Goal: Task Accomplishment & Management: Use online tool/utility

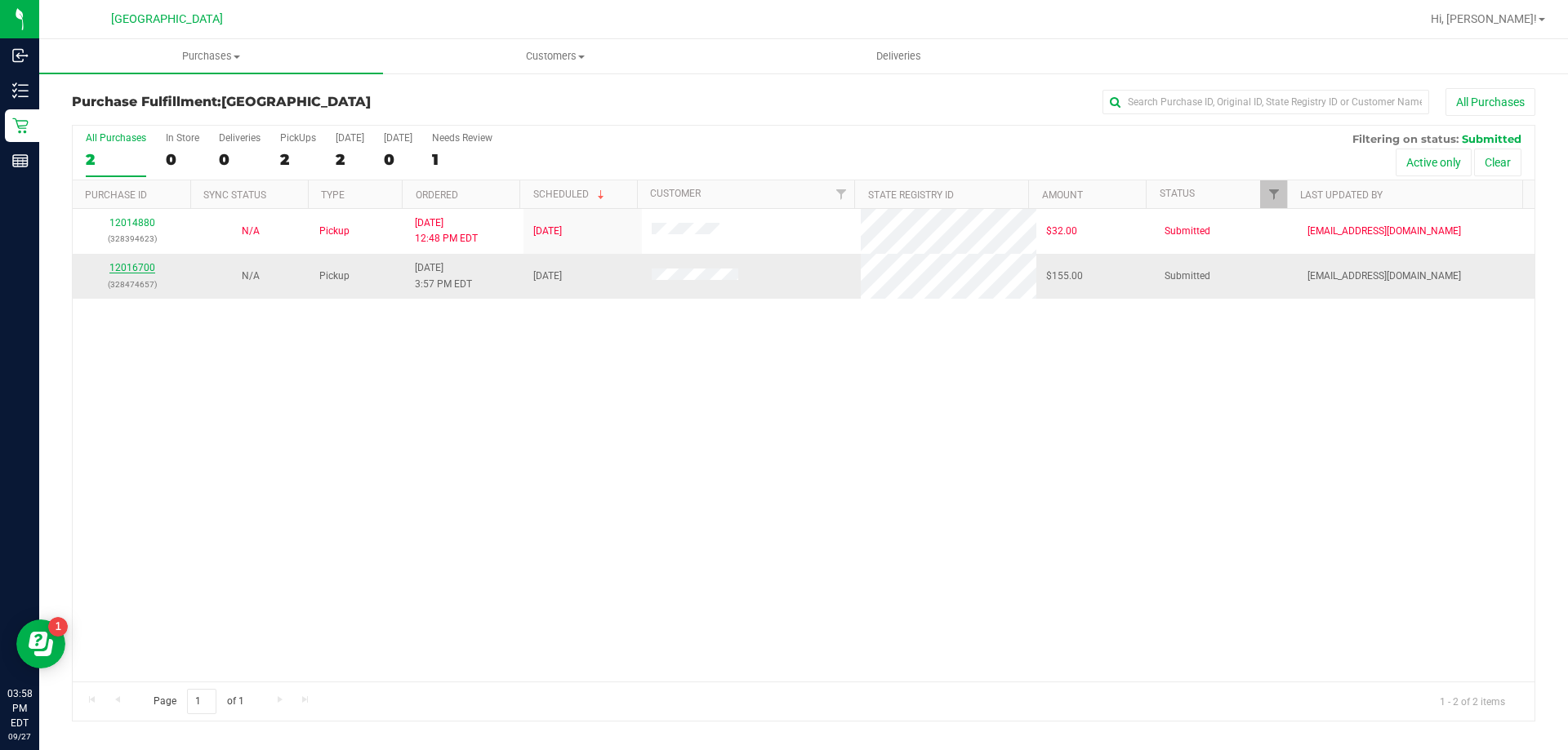
click at [144, 266] on link "12016700" at bounding box center [132, 267] width 45 height 12
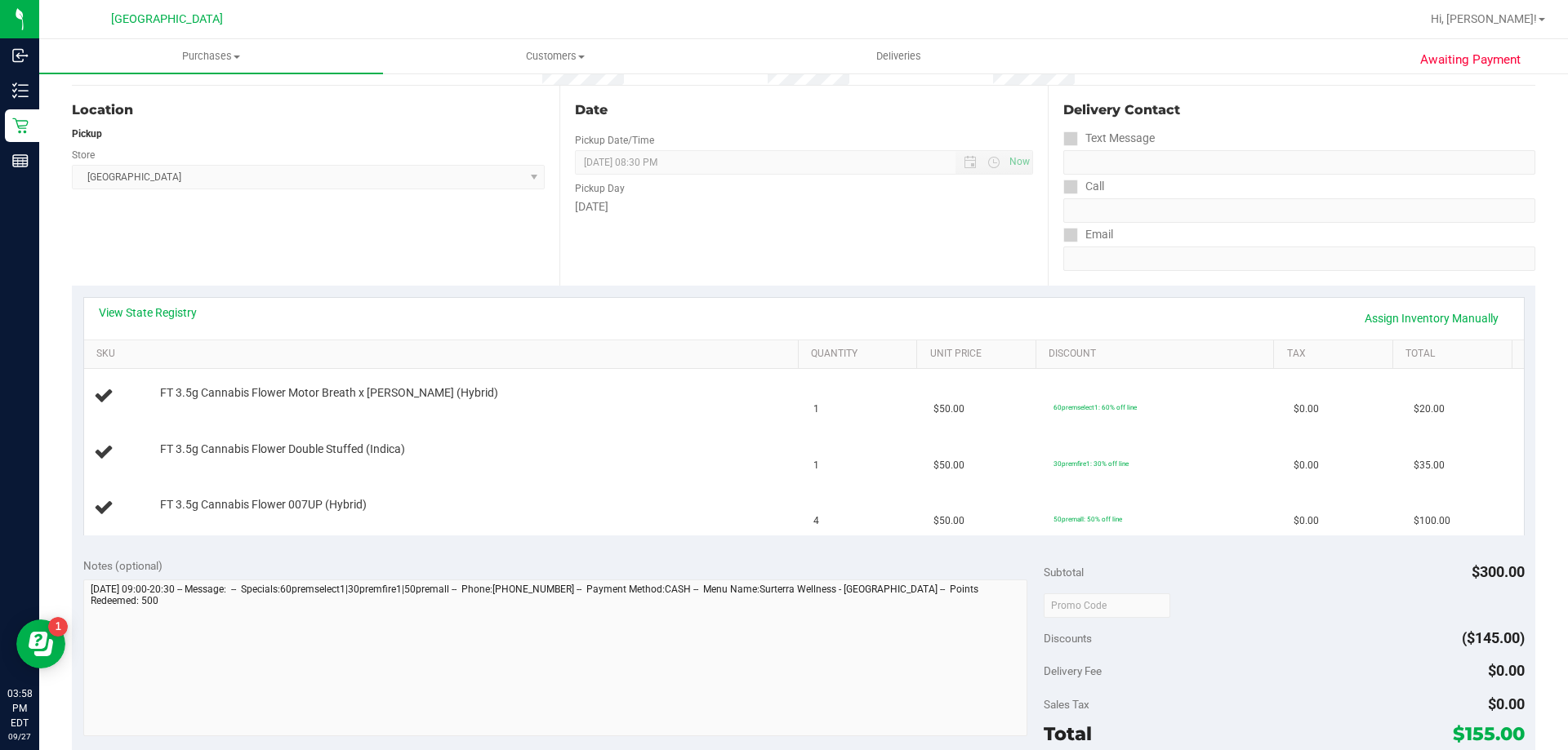
scroll to position [326, 0]
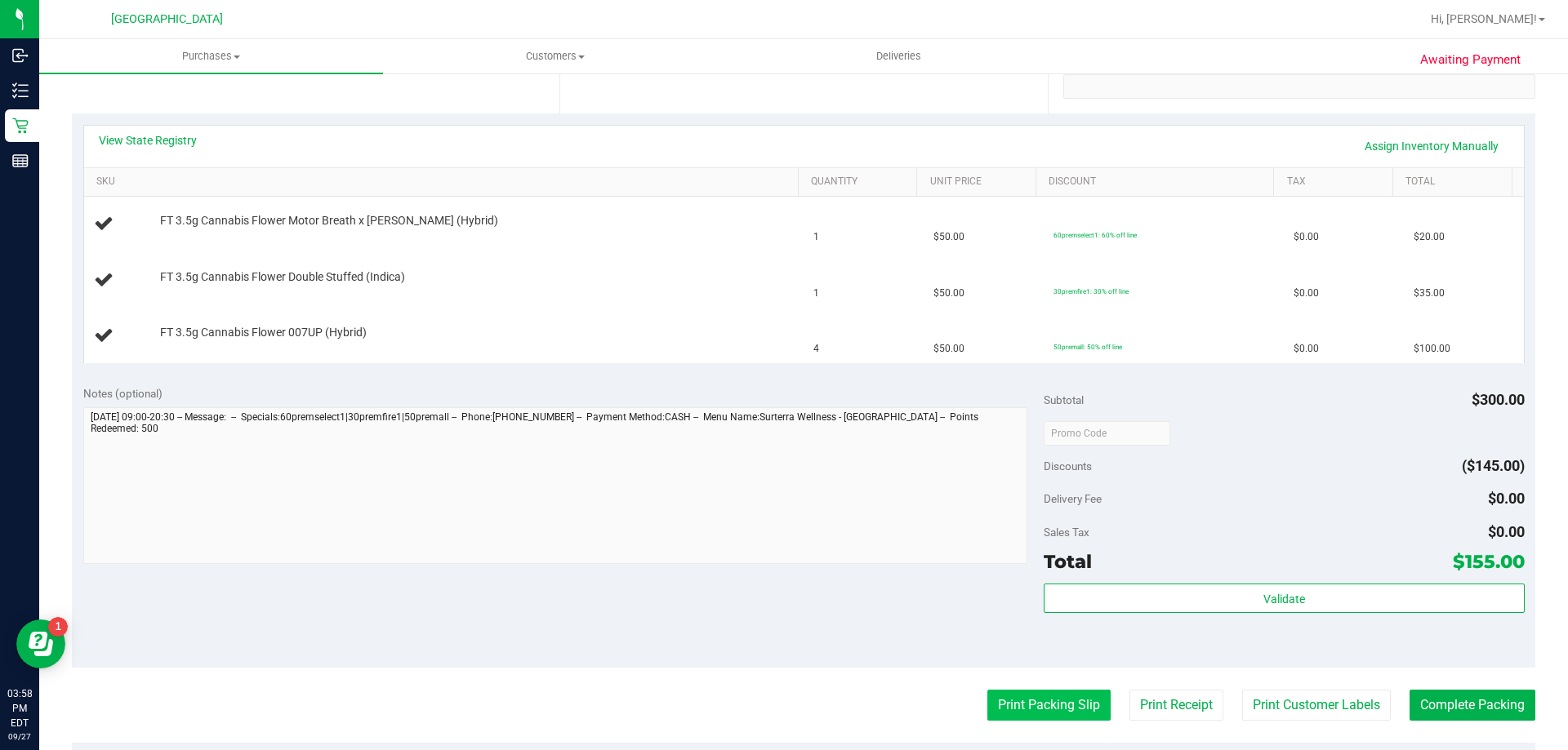
click at [1031, 705] on button "Print Packing Slip" at bounding box center [1050, 705] width 124 height 31
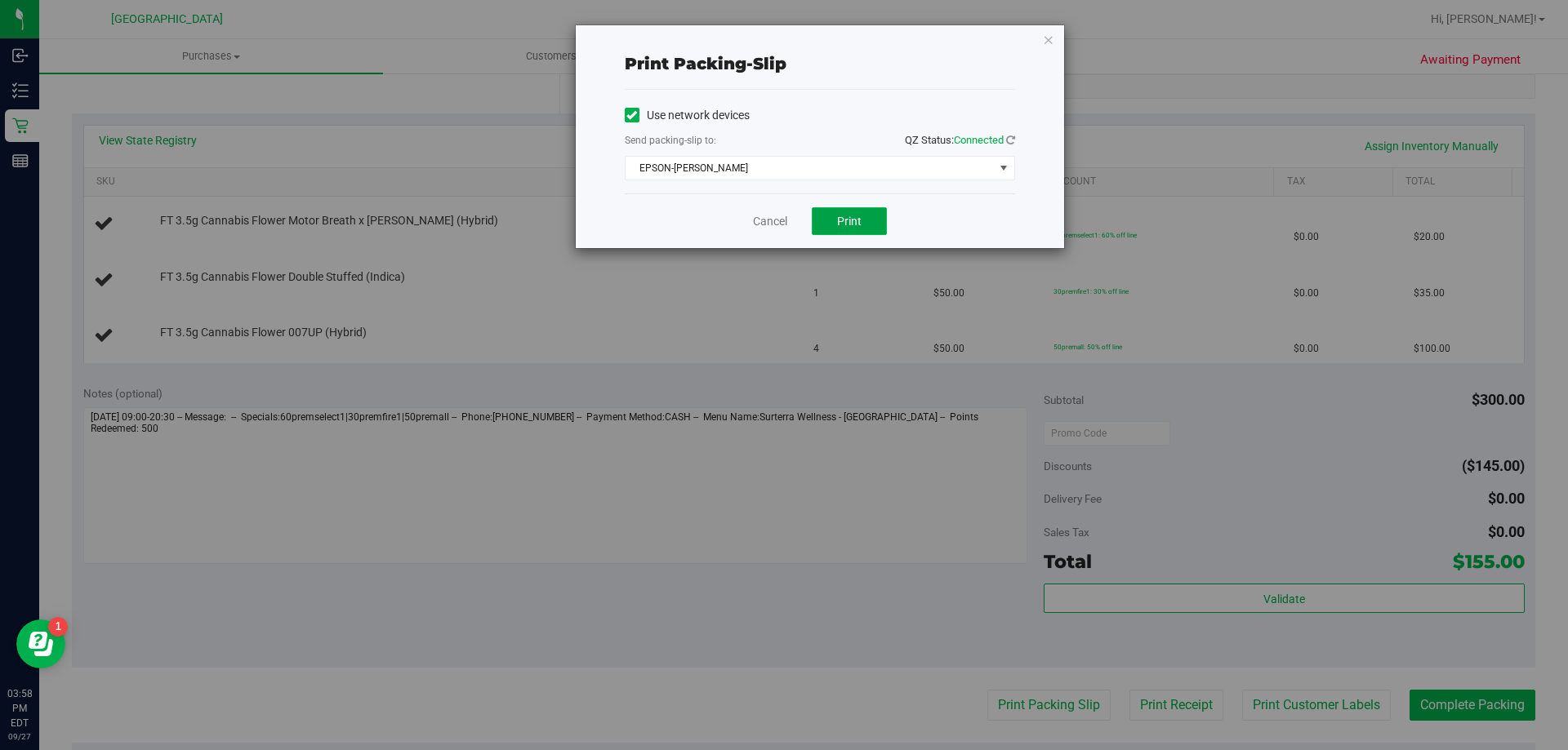
click at [847, 227] on span "Print" at bounding box center [849, 221] width 25 height 13
click at [772, 213] on link "Cancel" at bounding box center [770, 221] width 35 height 17
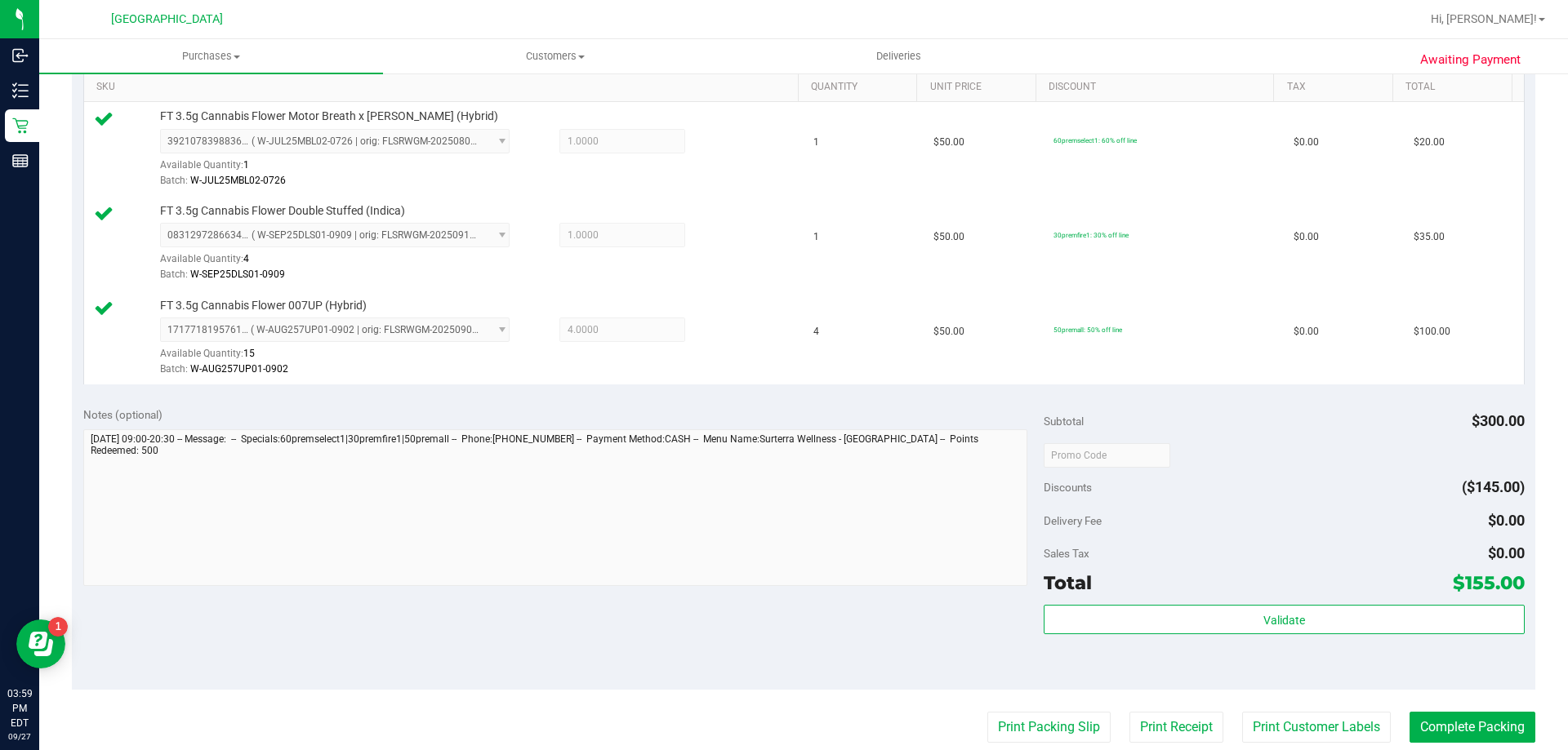
scroll to position [572, 0]
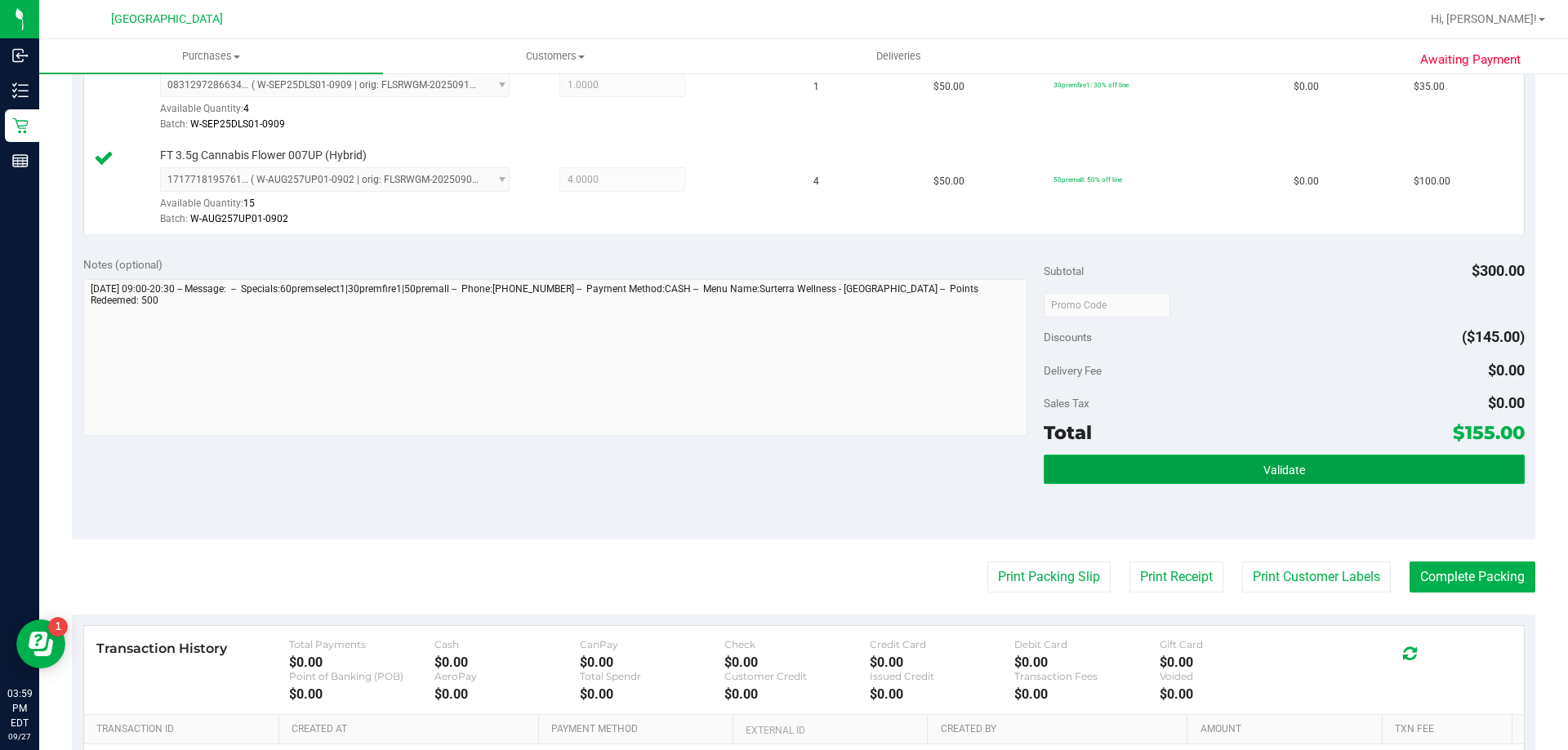
click at [1280, 461] on button "Validate" at bounding box center [1284, 469] width 480 height 29
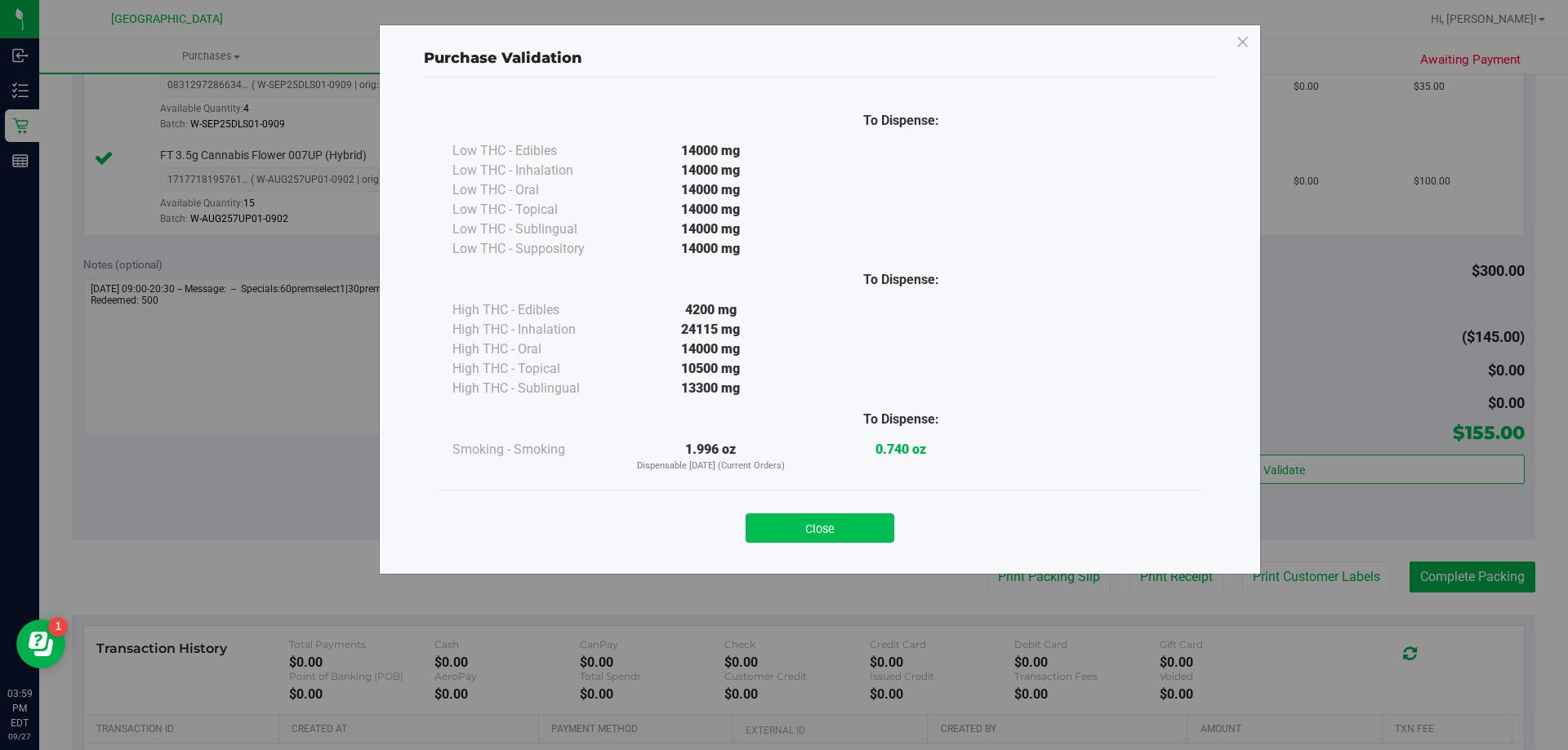
click at [826, 531] on button "Close" at bounding box center [819, 528] width 148 height 29
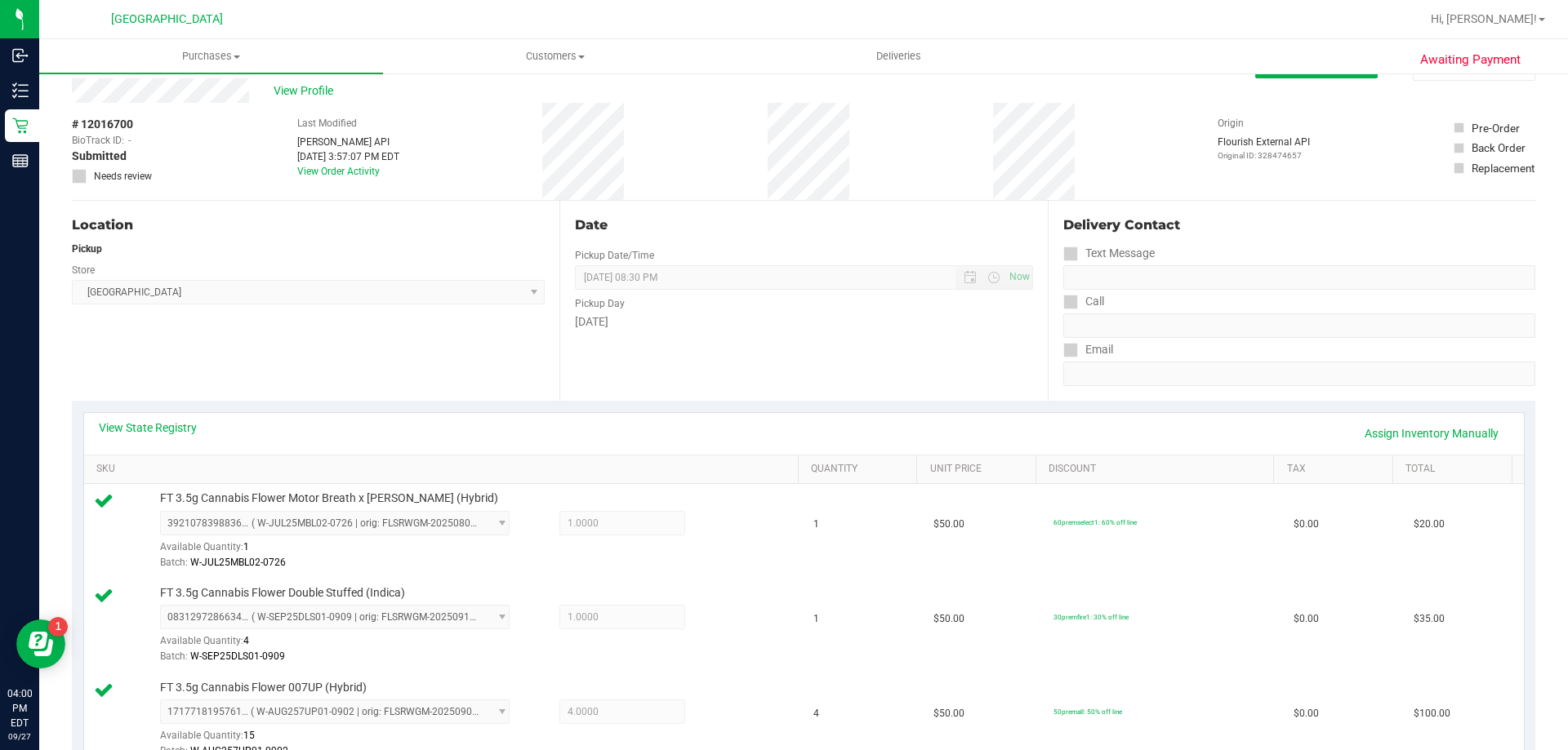
scroll to position [0, 0]
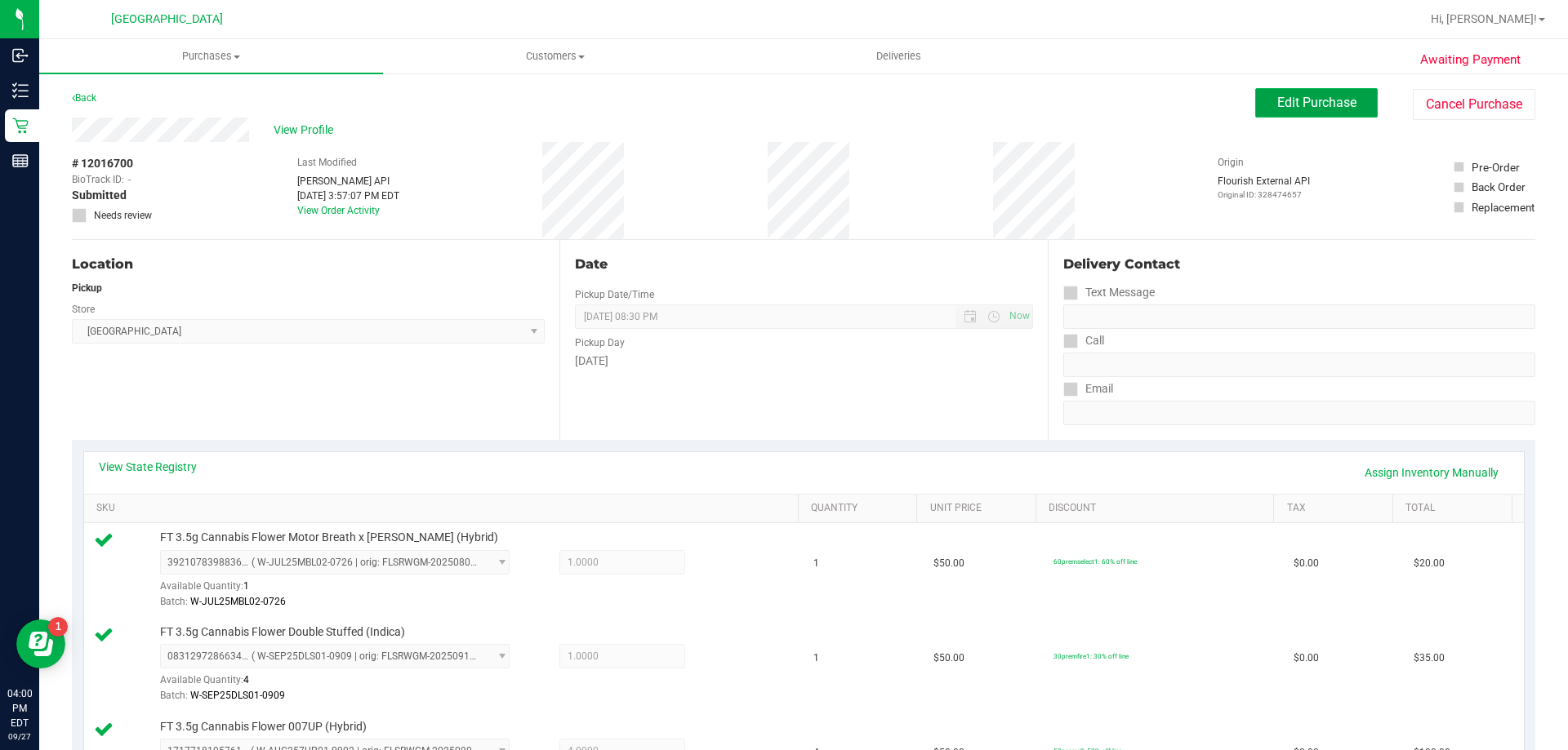
click at [1278, 107] on span "Edit Purchase" at bounding box center [1317, 102] width 79 height 15
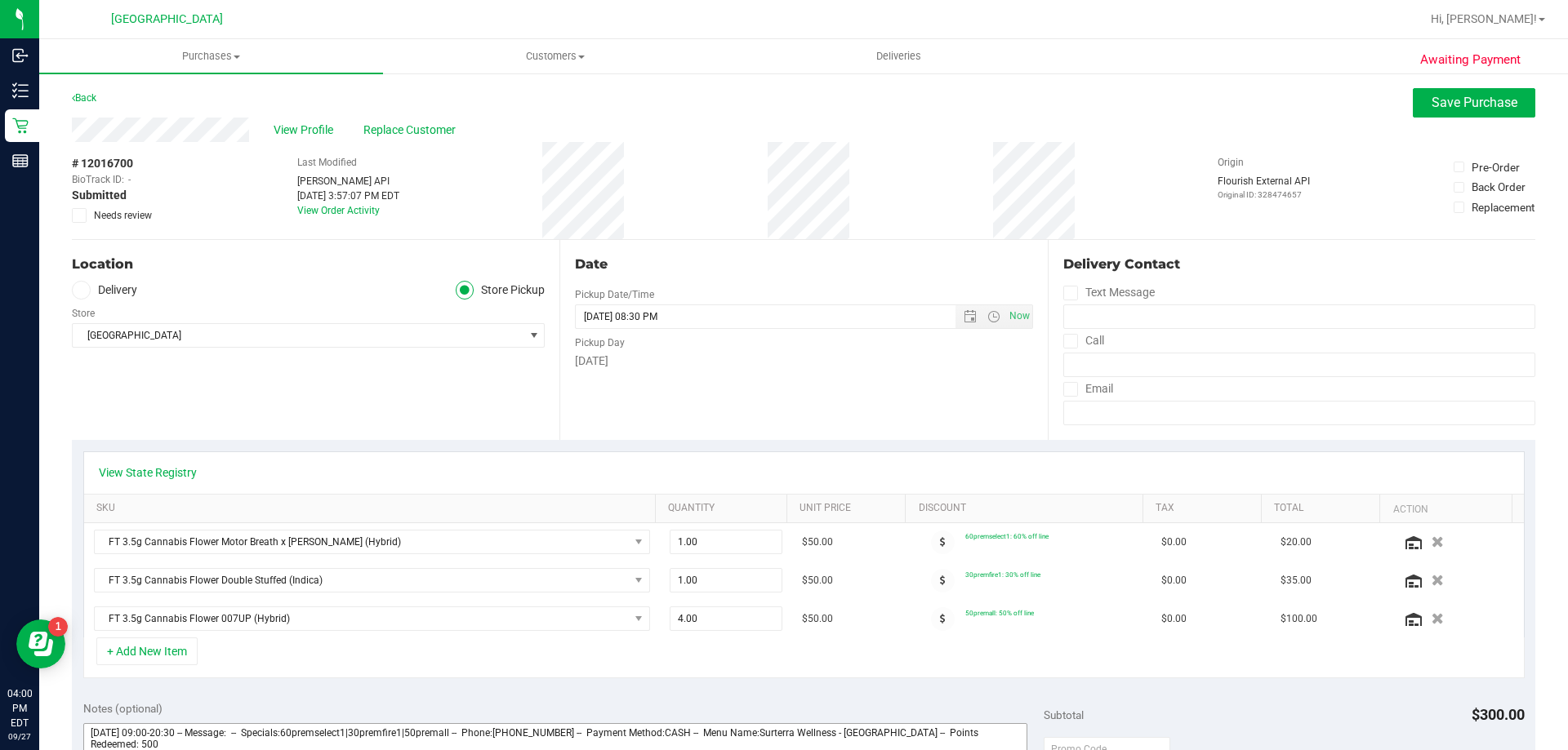
scroll to position [490, 0]
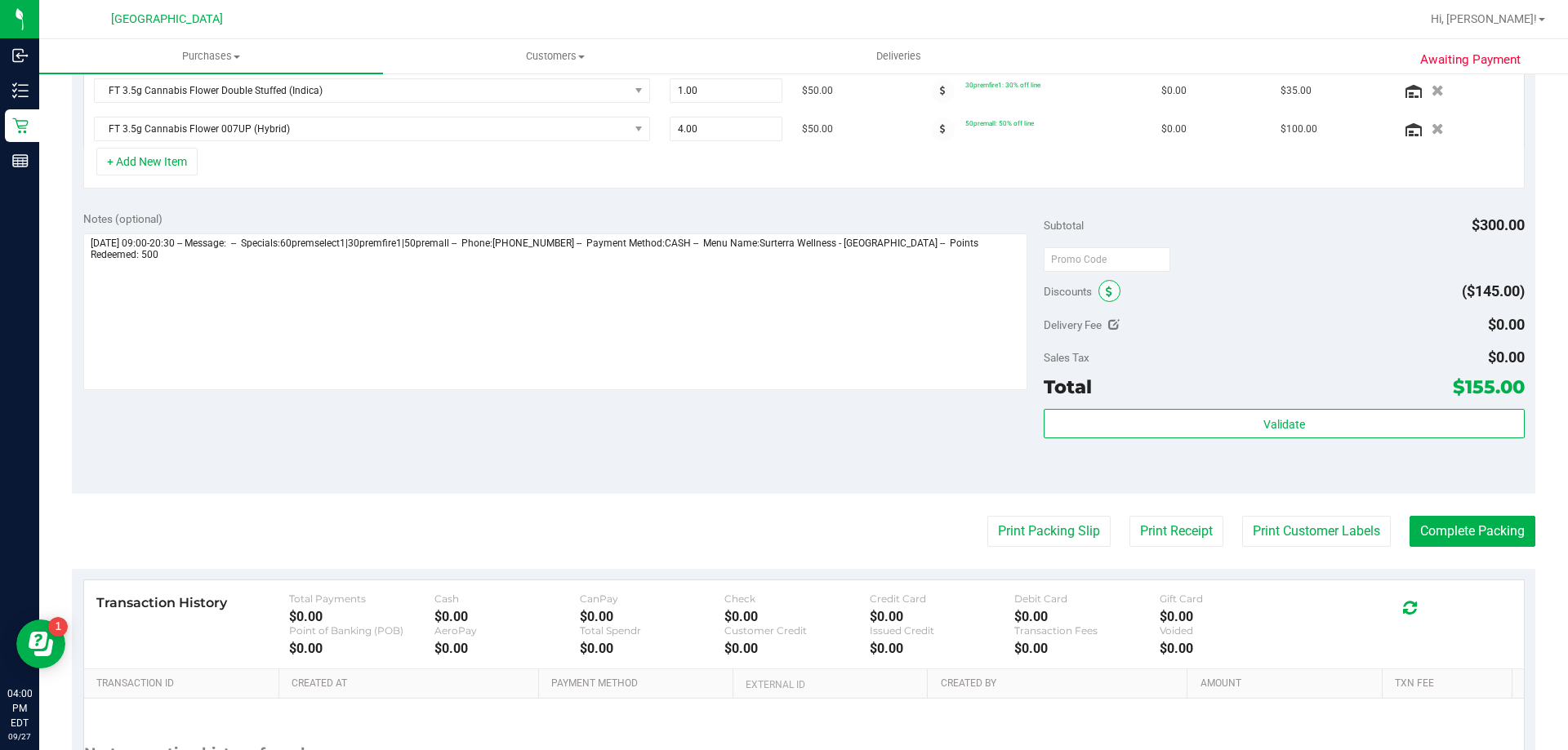
click at [1106, 286] on icon at bounding box center [1109, 292] width 6 height 12
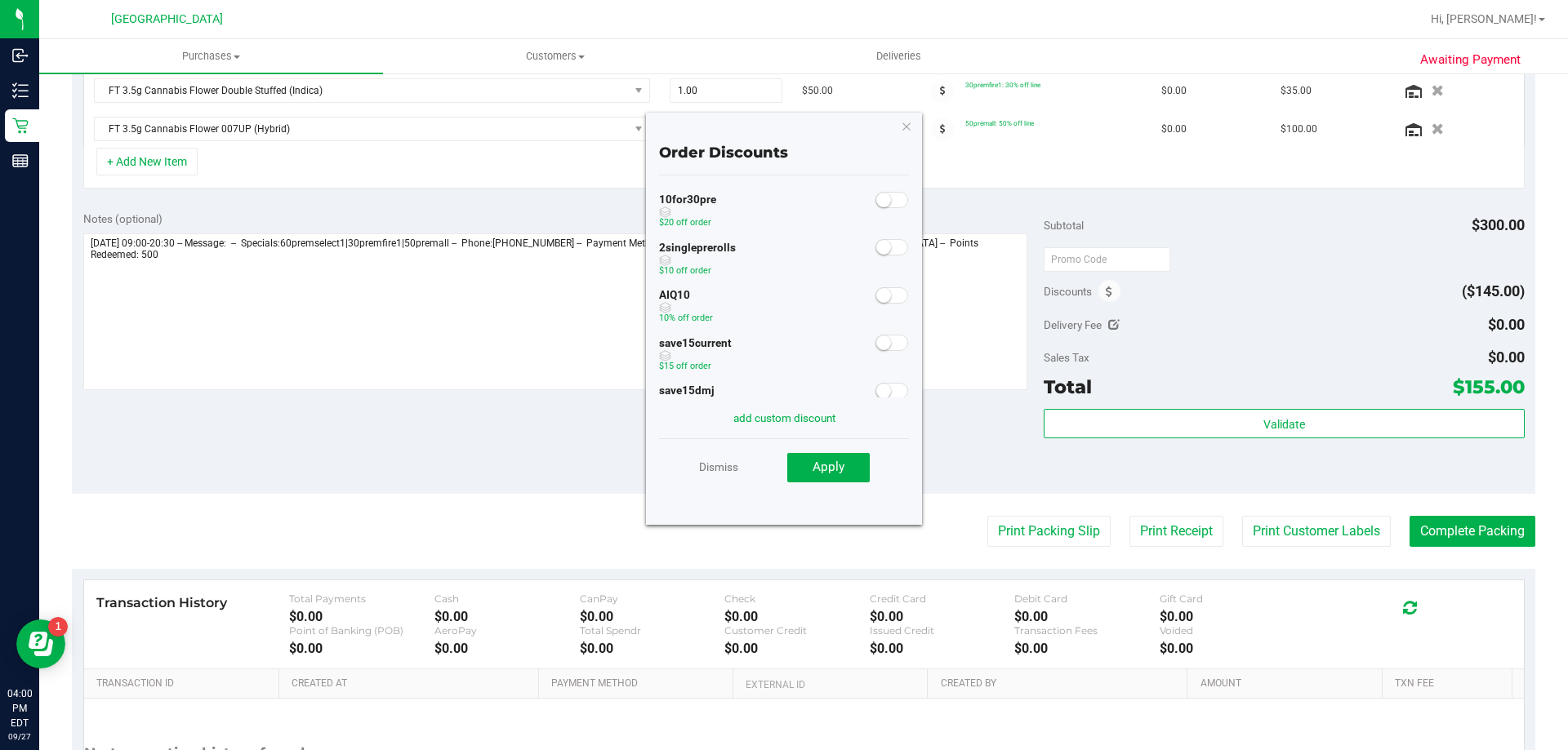
click at [877, 300] on small at bounding box center [884, 295] width 15 height 15
click at [848, 469] on button "Apply" at bounding box center [829, 467] width 83 height 29
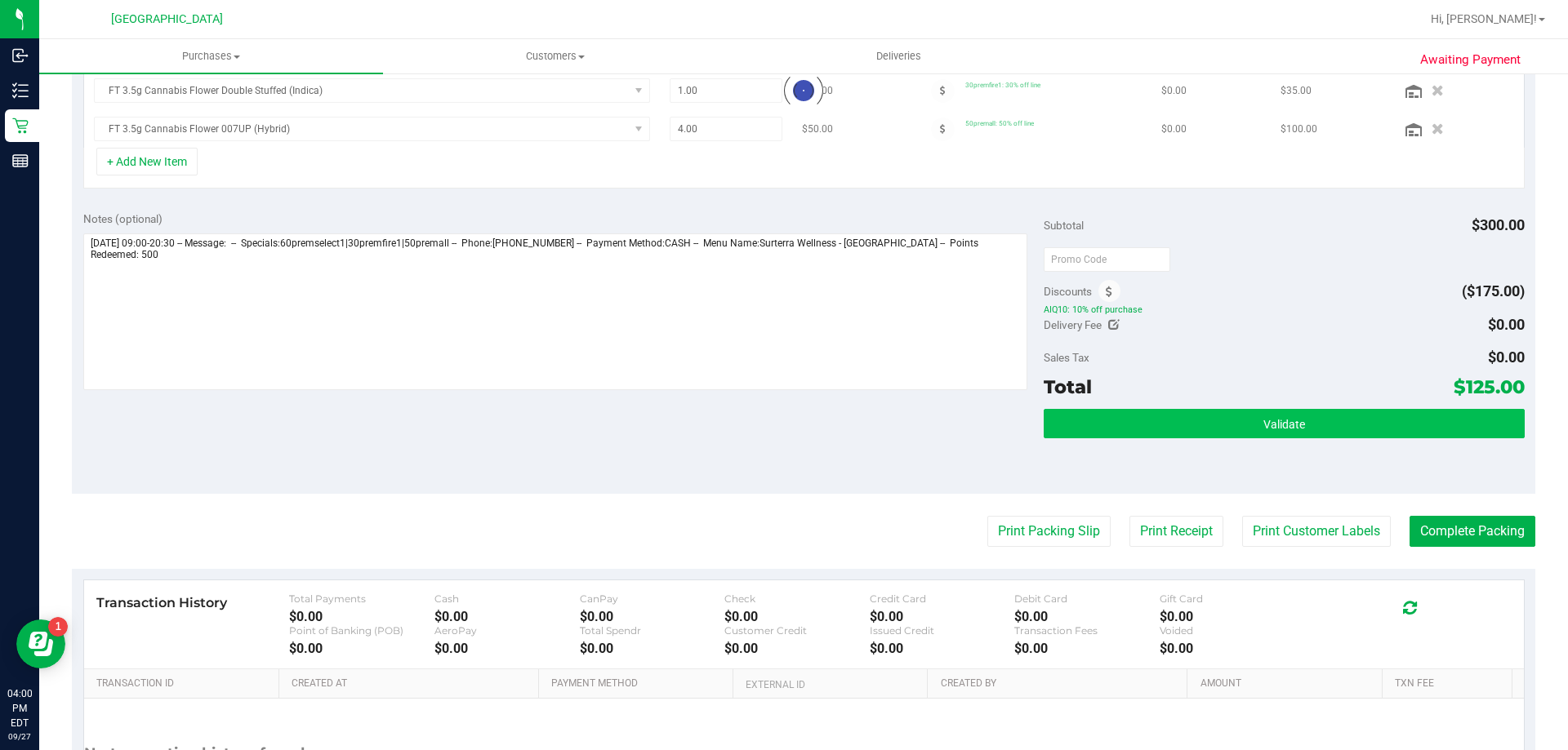
scroll to position [465, 0]
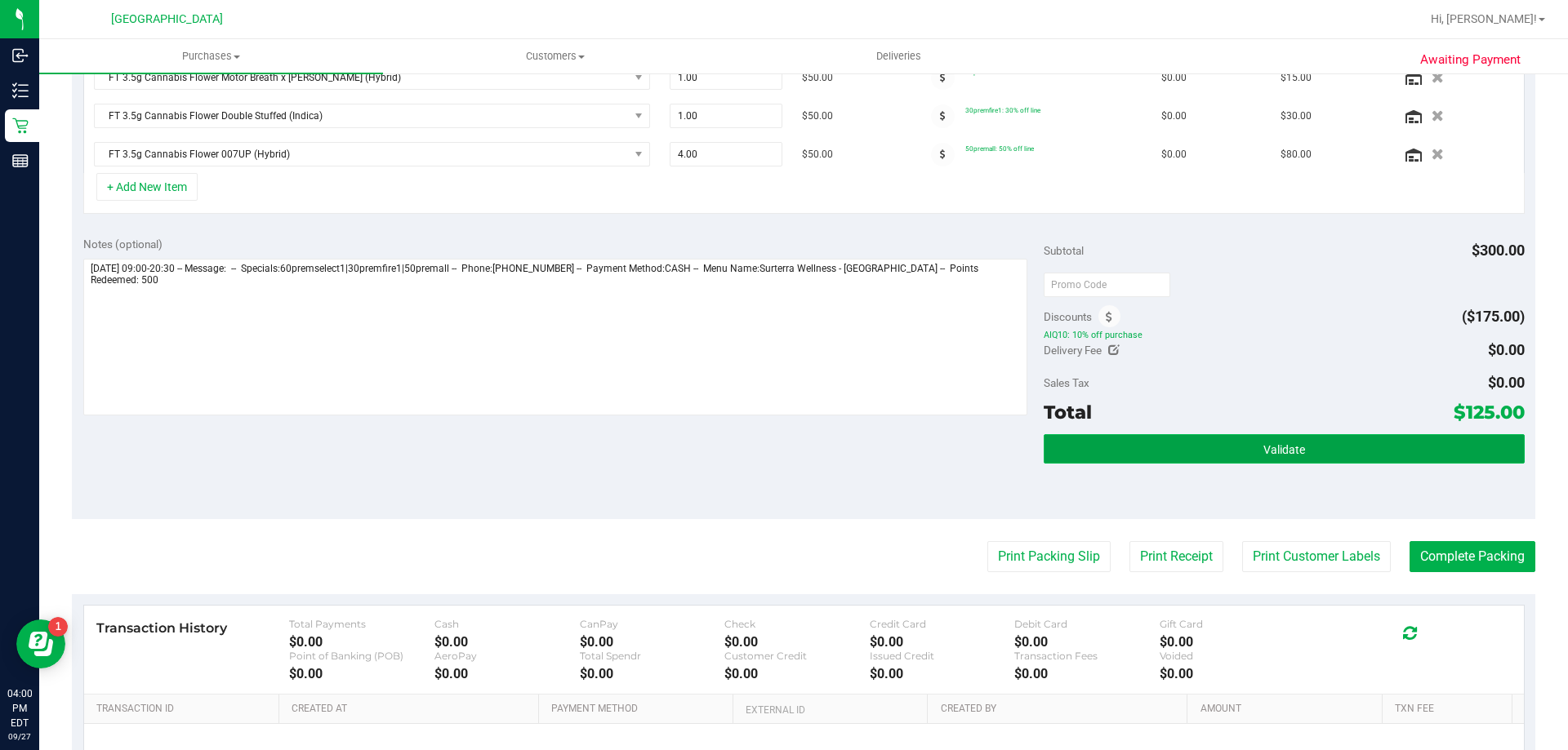
click at [1286, 458] on button "Validate" at bounding box center [1284, 449] width 480 height 29
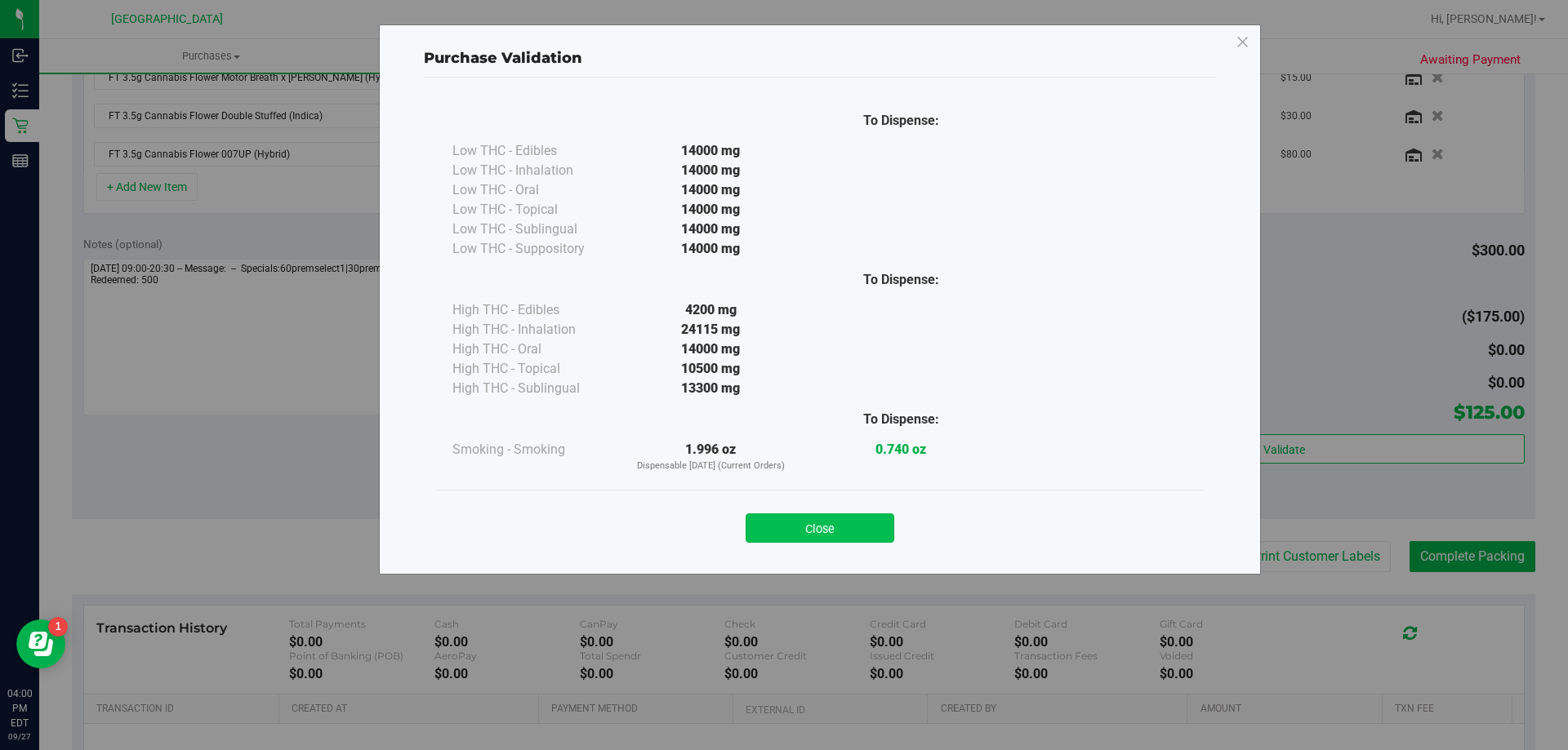
click at [866, 520] on button "Close" at bounding box center [819, 528] width 148 height 29
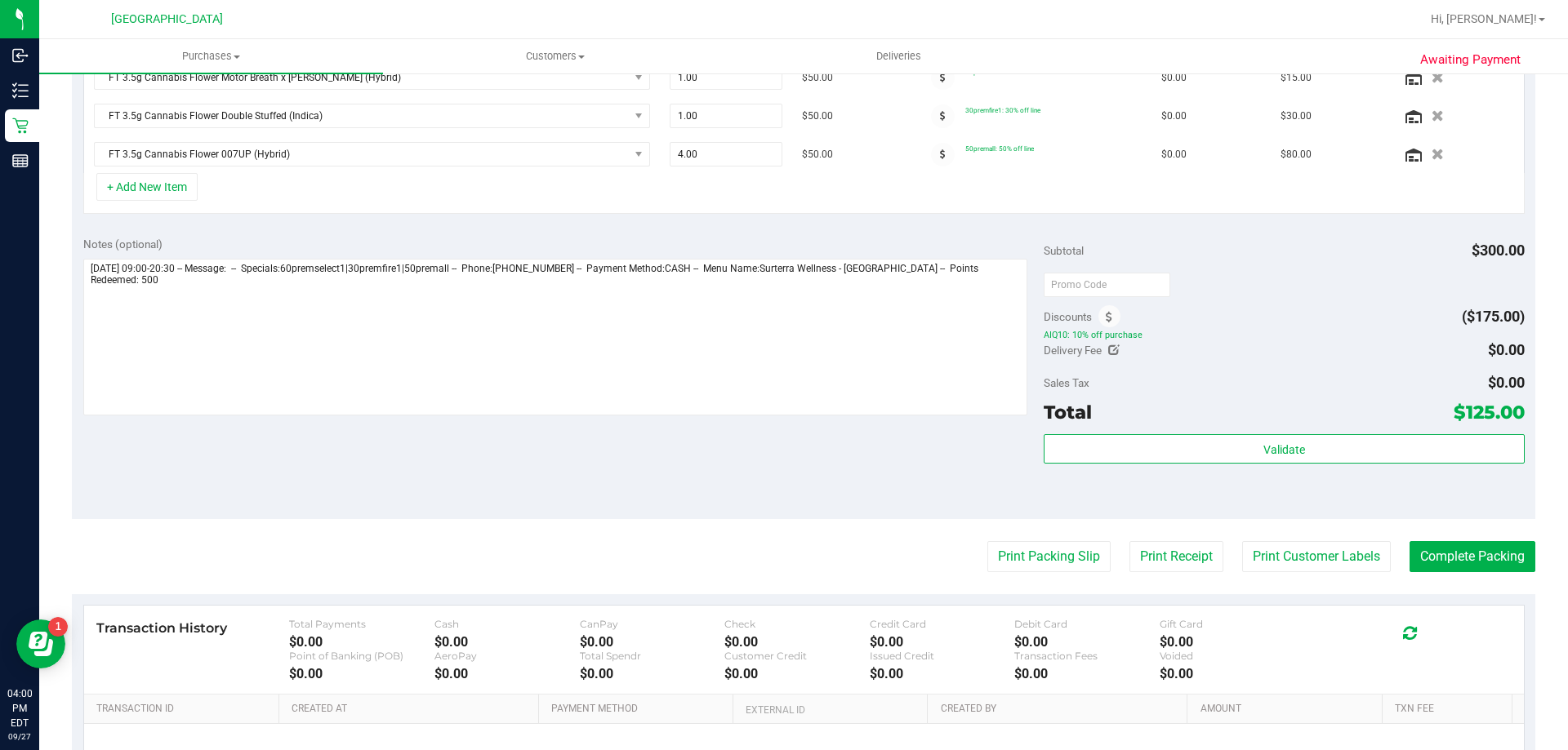
click at [1443, 579] on purchase-details "Back Save Purchase View Profile Replace Customer # 12016700 BioTrack ID: - Subm…" at bounding box center [803, 262] width 1463 height 1276
click at [1452, 570] on button "Complete Packing" at bounding box center [1473, 556] width 126 height 31
